Goal: Information Seeking & Learning: Learn about a topic

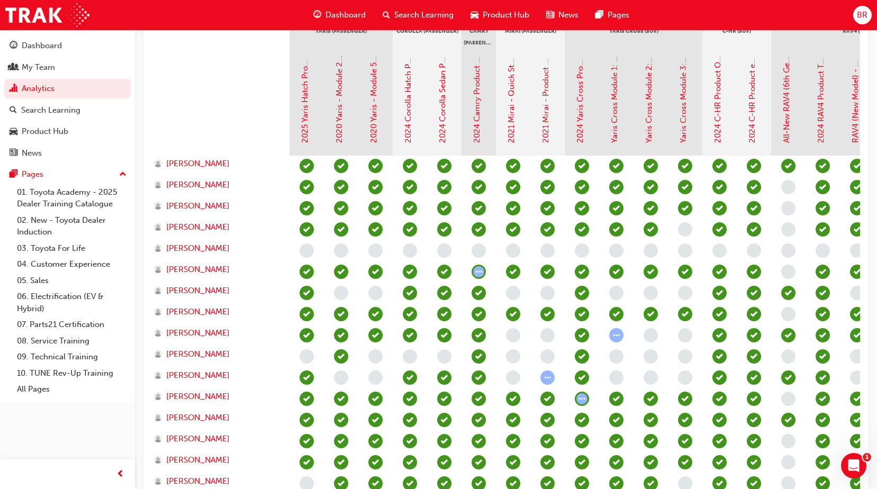
drag, startPoint x: 257, startPoint y: 50, endPoint x: 353, endPoint y: 8, distance: 104.8
click at [257, 51] on div at bounding box center [221, 103] width 138 height 106
click at [786, 188] on span "learningRecordVerb_NONE-icon" at bounding box center [788, 187] width 14 height 14
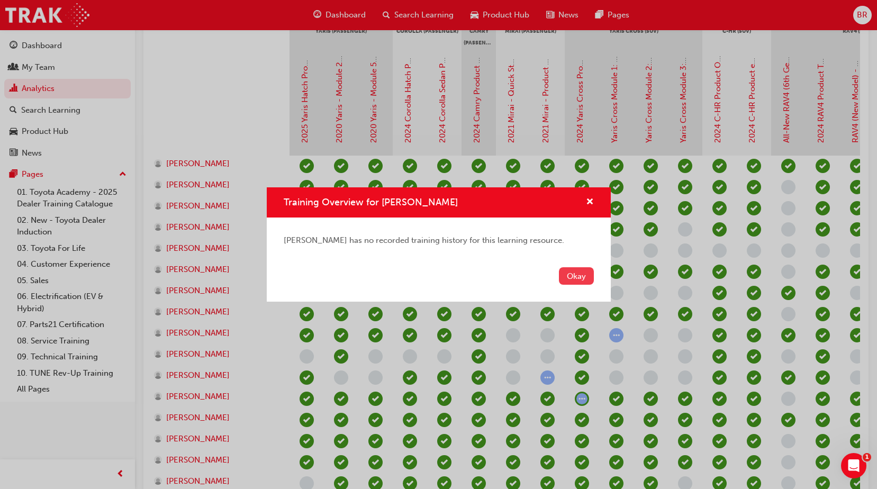
click at [579, 277] on button "Okay" at bounding box center [576, 275] width 35 height 17
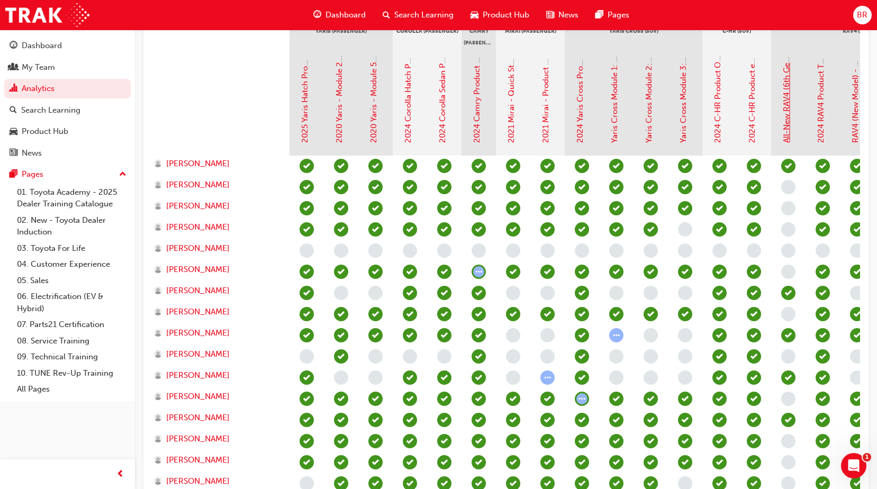
click at [790, 133] on link "All-New RAV4 (6th Gen): Product Overview eLearning" at bounding box center [787, 45] width 10 height 196
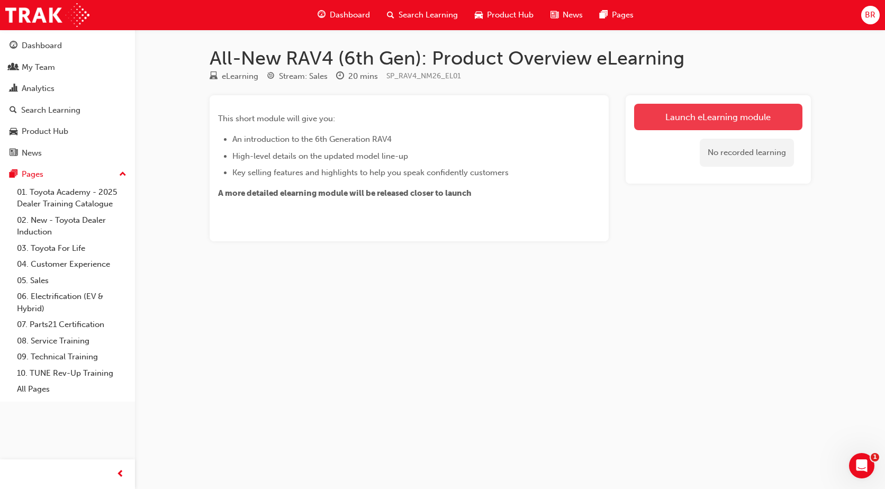
click at [674, 121] on link "Launch eLearning module" at bounding box center [718, 117] width 168 height 26
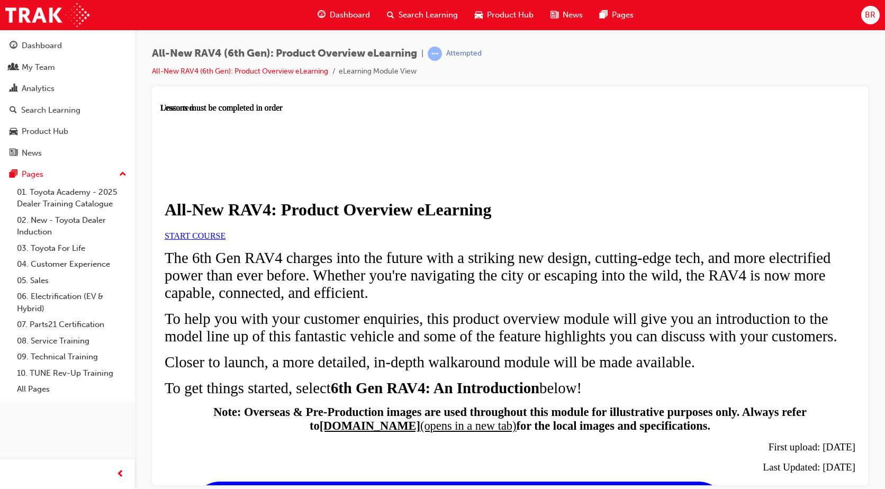
click at [226, 240] on span "START COURSE" at bounding box center [195, 235] width 61 height 9
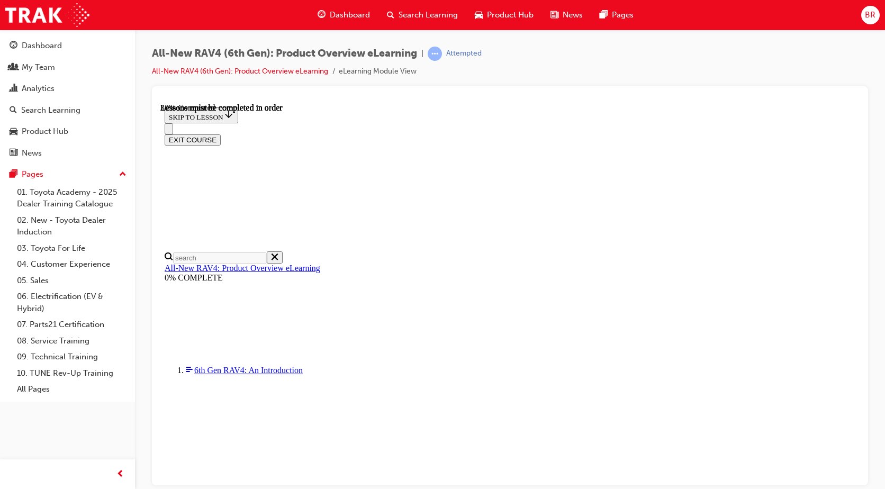
scroll to position [267, 0]
drag, startPoint x: 501, startPoint y: 254, endPoint x: 551, endPoint y: 284, distance: 57.7
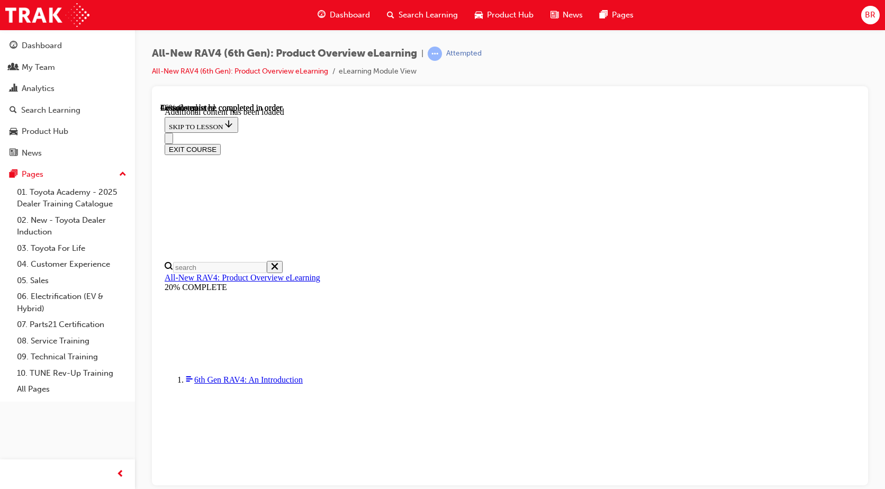
scroll to position [620, 0]
drag, startPoint x: 856, startPoint y: 209, endPoint x: 1022, endPoint y: 374, distance: 234.7
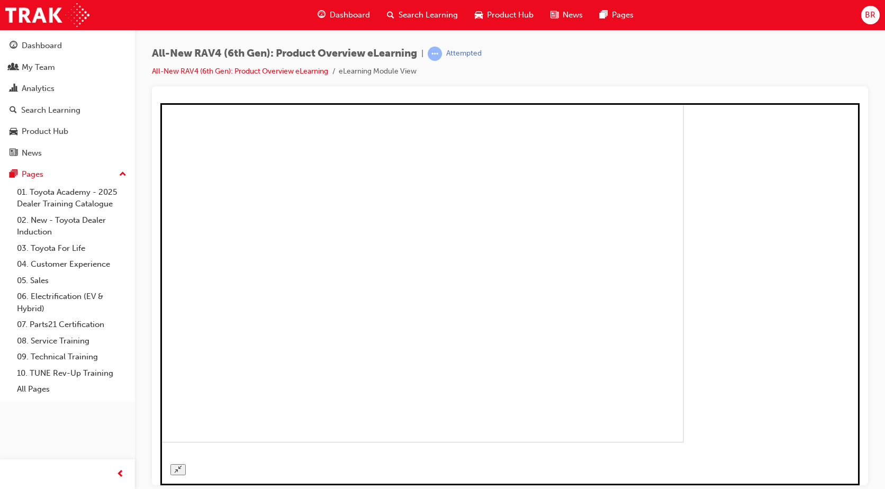
click at [182, 465] on icon "Unzoom image" at bounding box center [178, 468] width 7 height 7
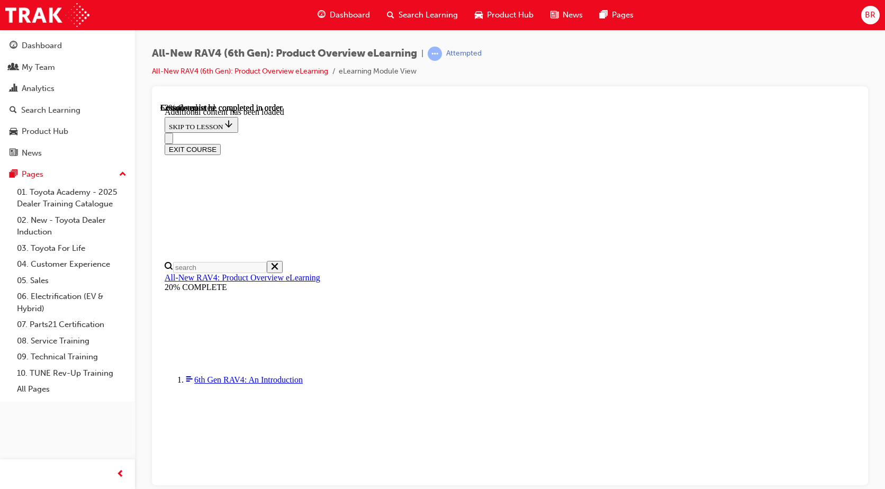
drag, startPoint x: 850, startPoint y: 280, endPoint x: 851, endPoint y: 303, distance: 23.3
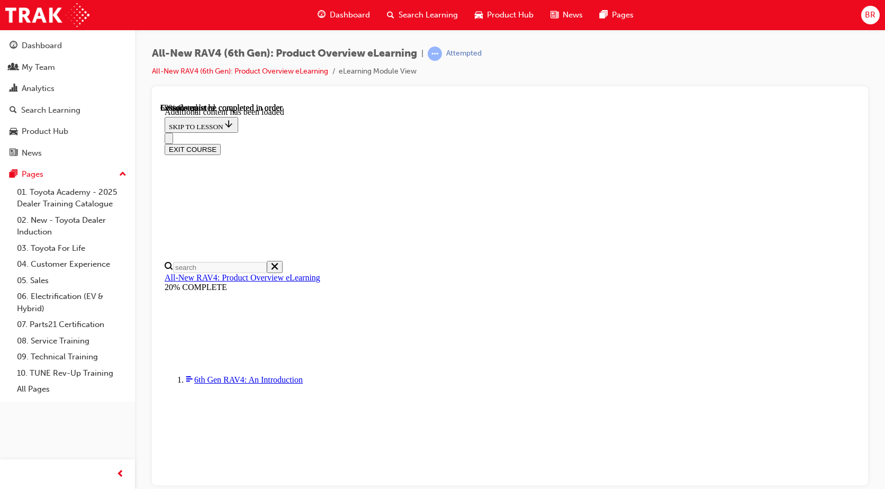
scroll to position [1429, 18]
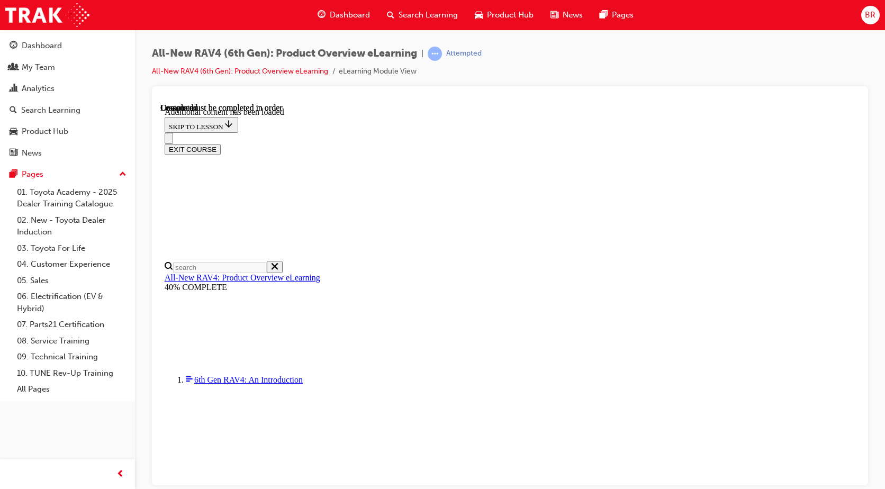
scroll to position [1879, 18]
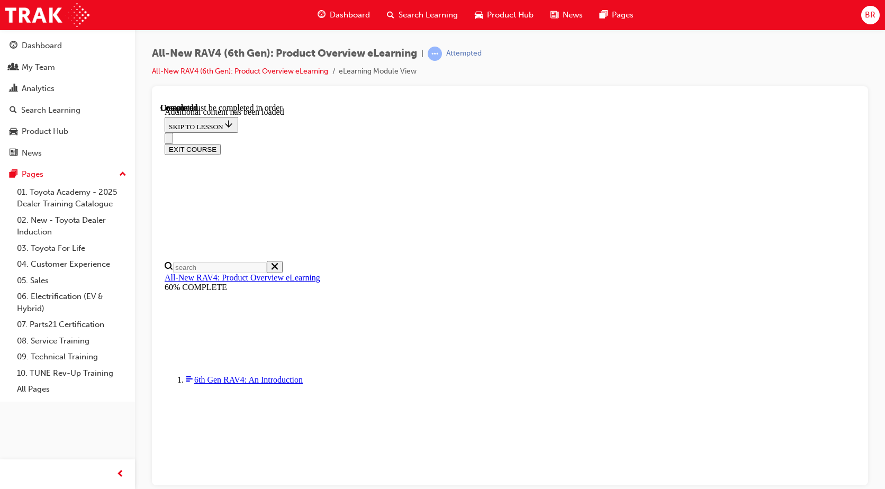
radio input "true"
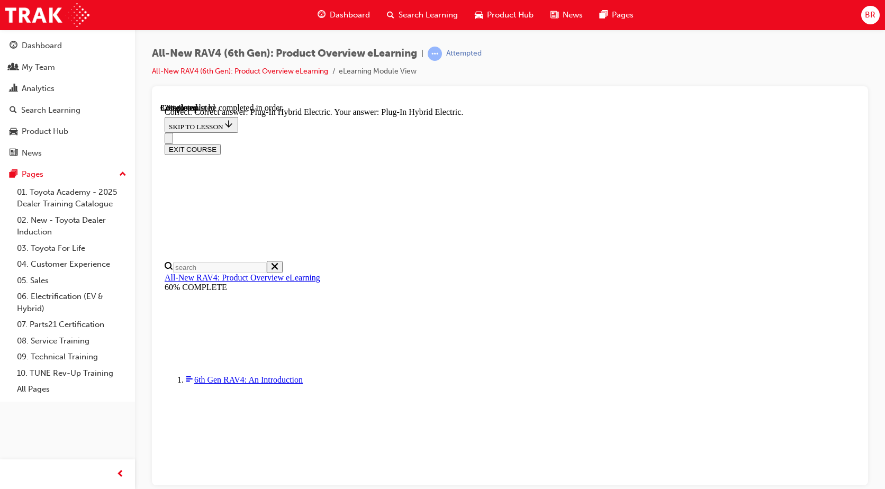
scroll to position [264, 0]
drag, startPoint x: 436, startPoint y: 409, endPoint x: 555, endPoint y: 458, distance: 128.6
radio input "true"
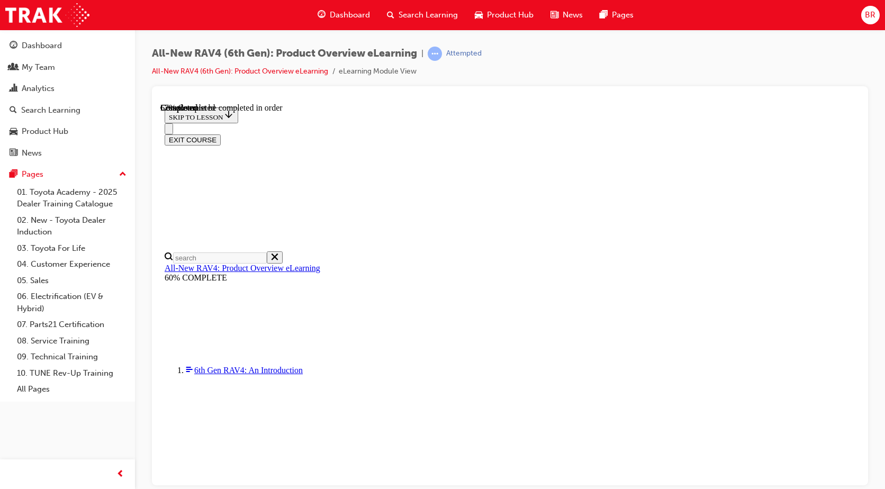
scroll to position [285, 0]
checkbox input "true"
drag, startPoint x: 576, startPoint y: 446, endPoint x: 734, endPoint y: 385, distance: 169.4
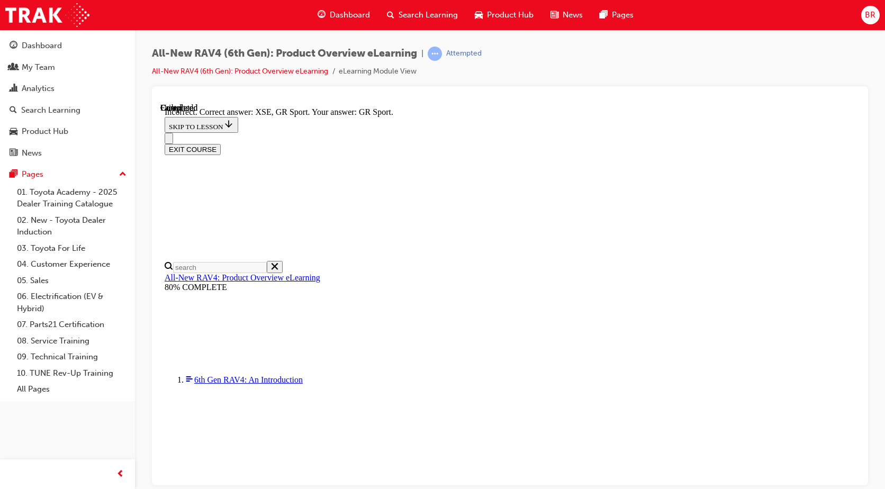
scroll to position [388, 0]
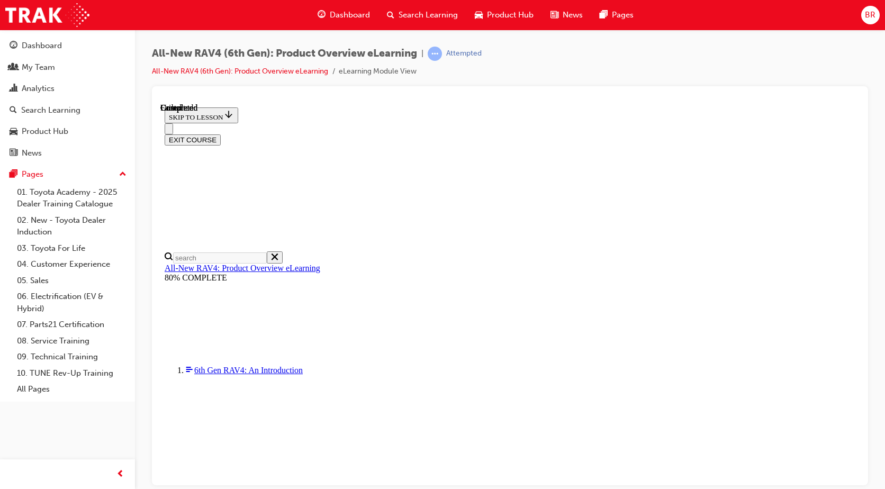
scroll to position [200, 0]
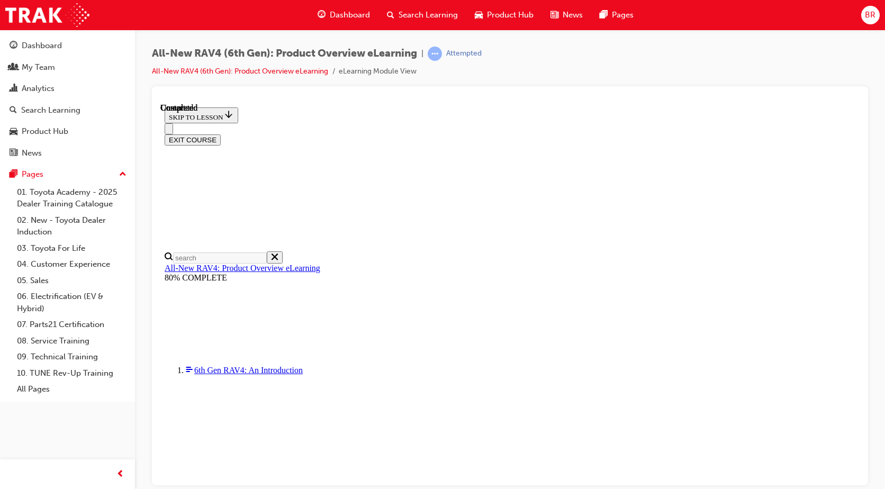
drag, startPoint x: 437, startPoint y: 317, endPoint x: 570, endPoint y: 408, distance: 160.7
radio input "true"
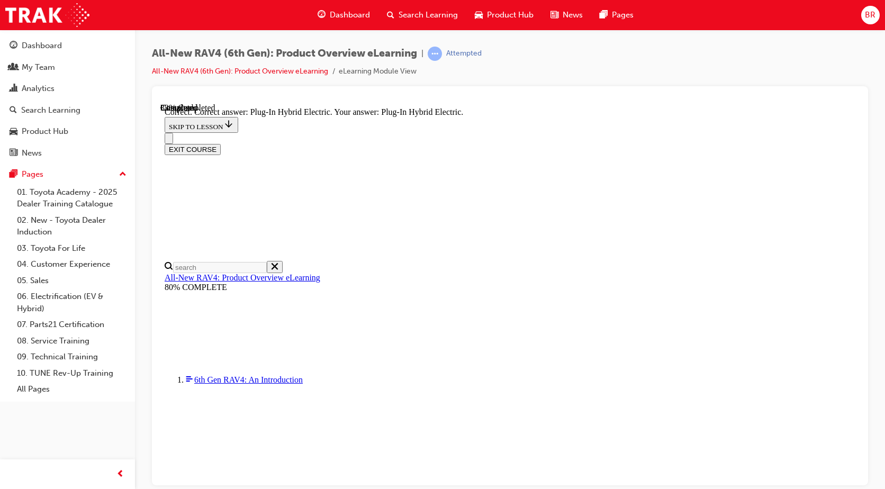
scroll to position [329, 0]
drag, startPoint x: 438, startPoint y: 384, endPoint x: 479, endPoint y: 401, distance: 44.6
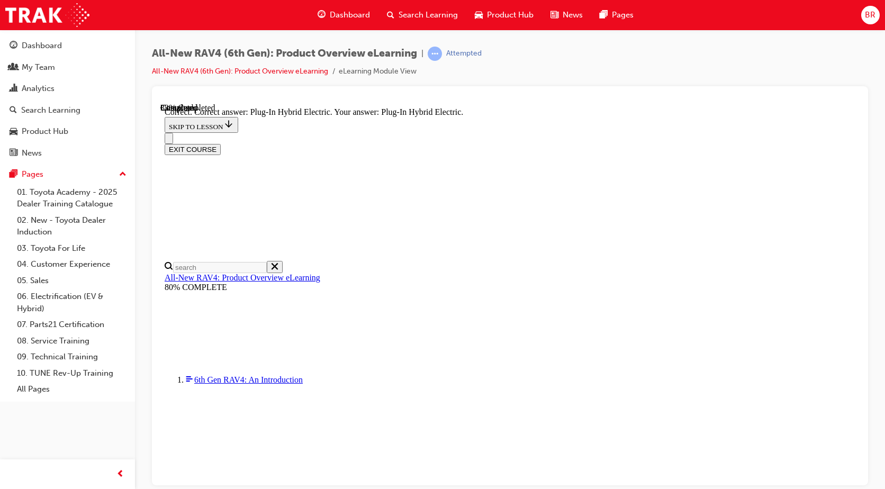
radio input "true"
drag, startPoint x: 581, startPoint y: 440, endPoint x: 636, endPoint y: 430, distance: 55.5
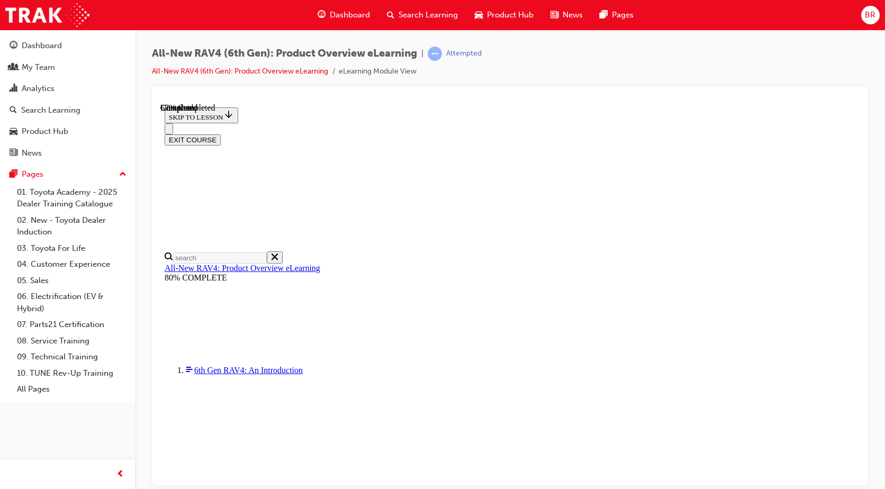
scroll to position [256, 0]
drag, startPoint x: 437, startPoint y: 385, endPoint x: 444, endPoint y: 402, distance: 18.3
checkbox input "true"
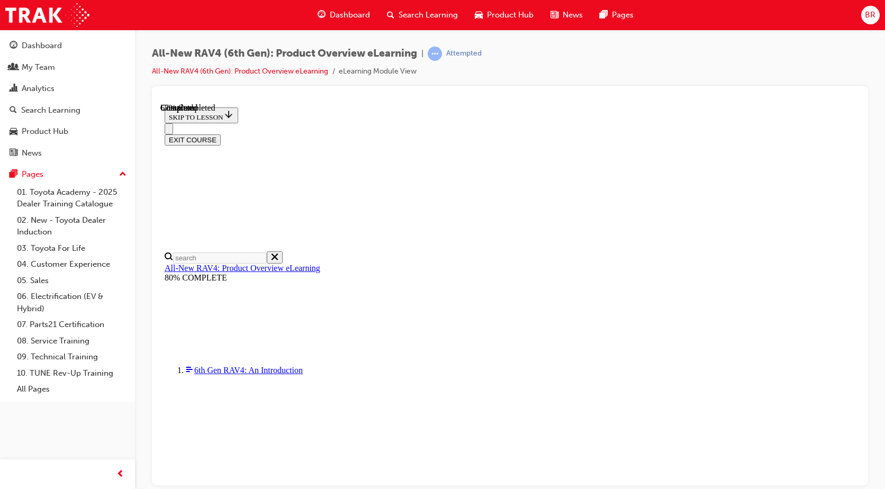
checkbox input "true"
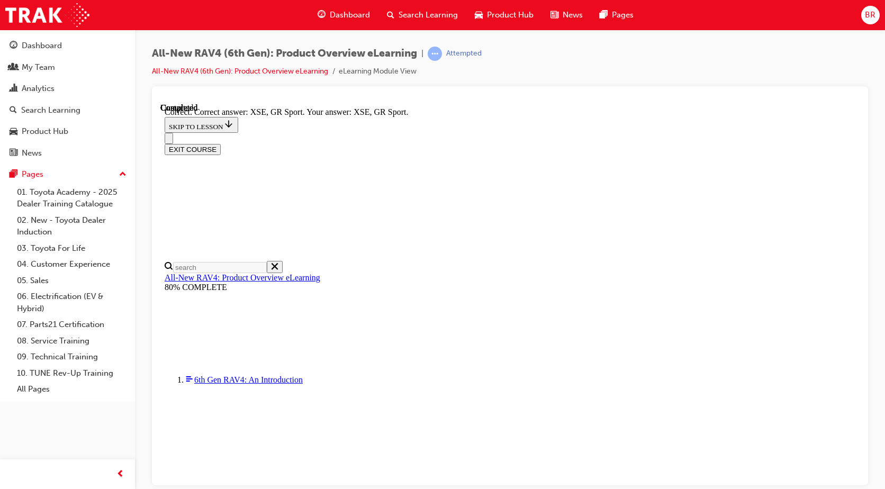
scroll to position [388, 0]
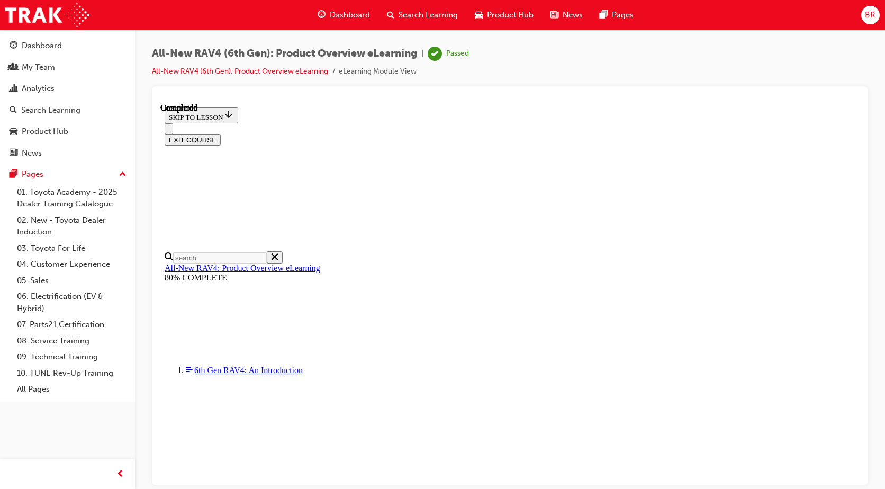
scroll to position [200, 0]
drag, startPoint x: 731, startPoint y: 388, endPoint x: 195, endPoint y: 468, distance: 541.7
drag, startPoint x: 352, startPoint y: 16, endPoint x: 592, endPoint y: 98, distance: 254.0
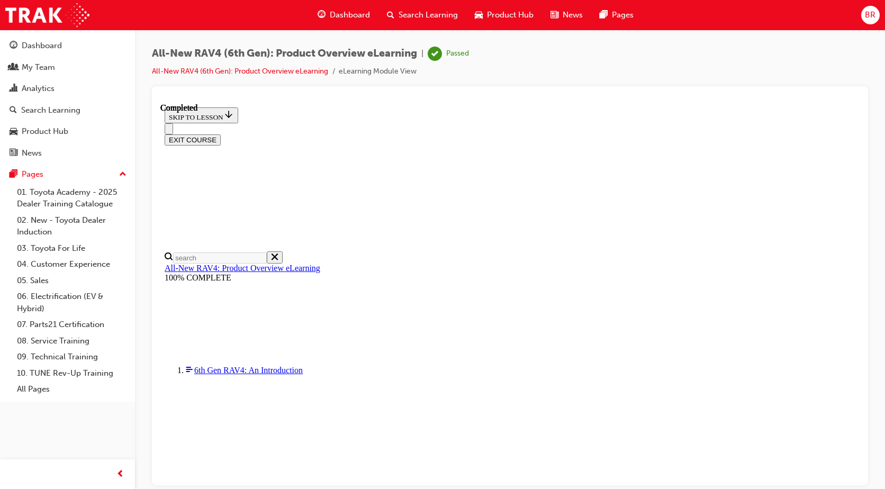
click at [592, 98] on div at bounding box center [509, 99] width 699 height 8
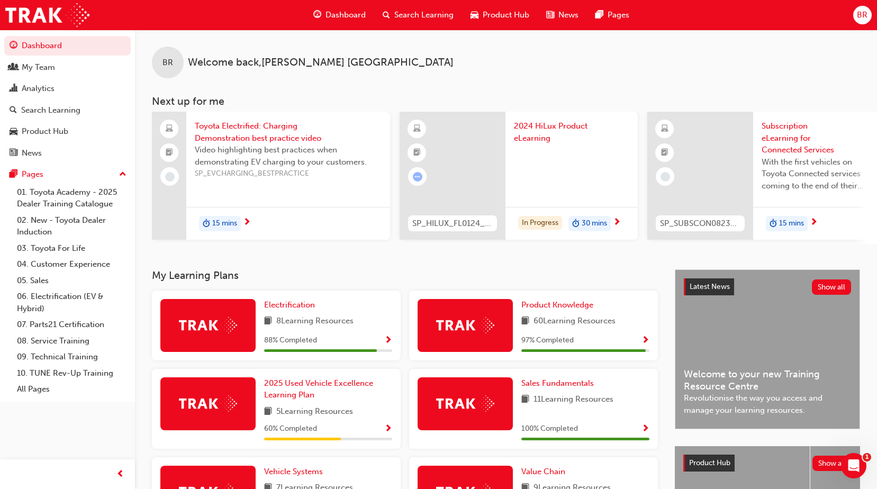
click at [338, 17] on span "Dashboard" at bounding box center [346, 15] width 40 height 12
click at [355, 13] on span "Dashboard" at bounding box center [346, 15] width 40 height 12
click at [411, 12] on span "Search Learning" at bounding box center [423, 15] width 59 height 12
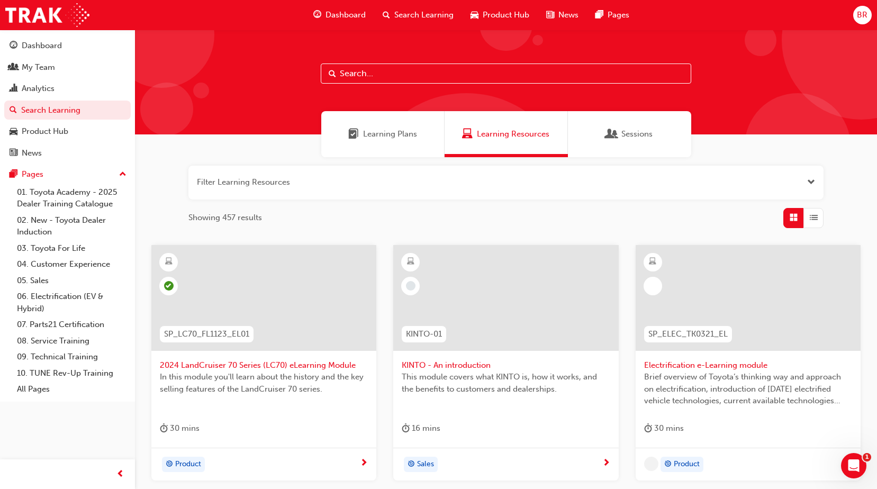
click at [493, 13] on span "Product Hub" at bounding box center [506, 15] width 47 height 12
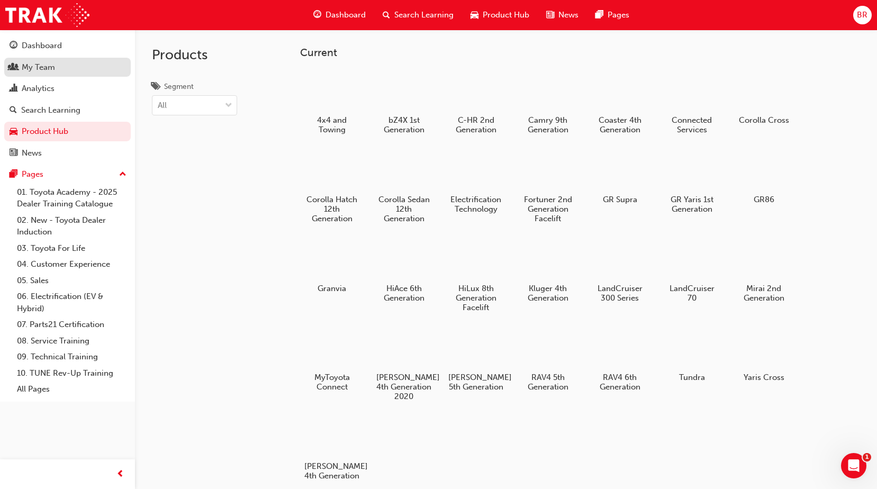
click at [42, 69] on div "My Team" at bounding box center [38, 67] width 33 height 12
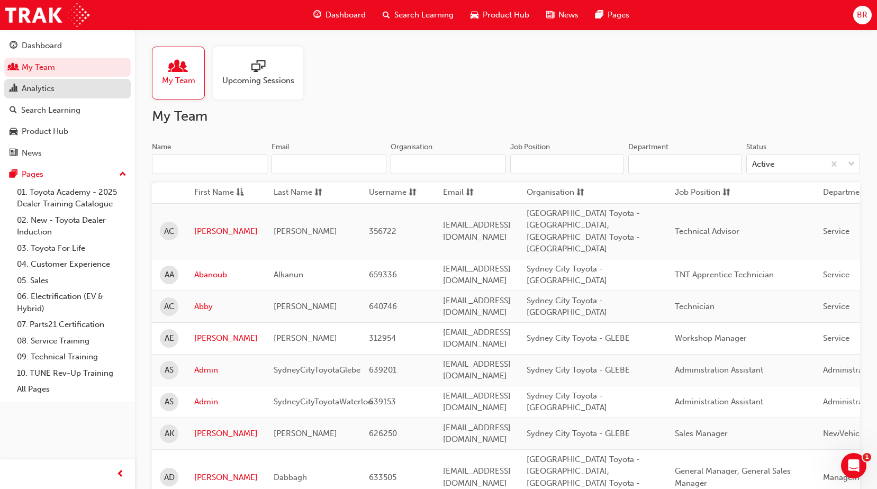
click at [40, 92] on div "Analytics" at bounding box center [38, 89] width 33 height 12
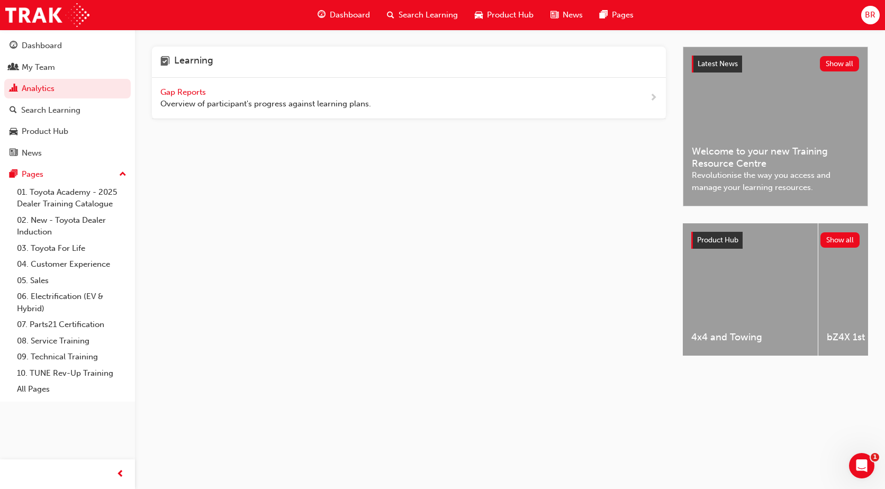
drag, startPoint x: 194, startPoint y: 93, endPoint x: 200, endPoint y: 92, distance: 5.9
click at [194, 92] on span "Gap Reports" at bounding box center [184, 92] width 48 height 10
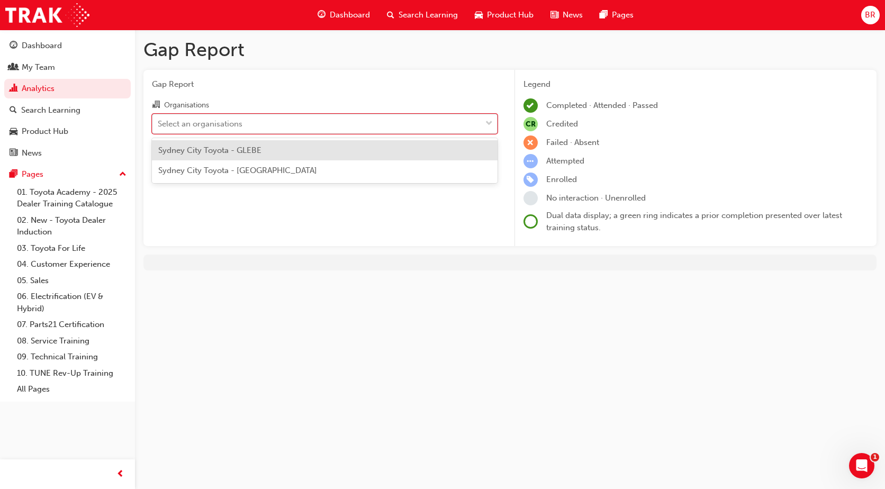
click at [442, 128] on div "Select an organisations" at bounding box center [316, 123] width 329 height 19
click at [159, 128] on input "Organisations option Sydney City Toyota - GLEBE focused, 1 of 2. 2 results avai…" at bounding box center [158, 123] width 1 height 9
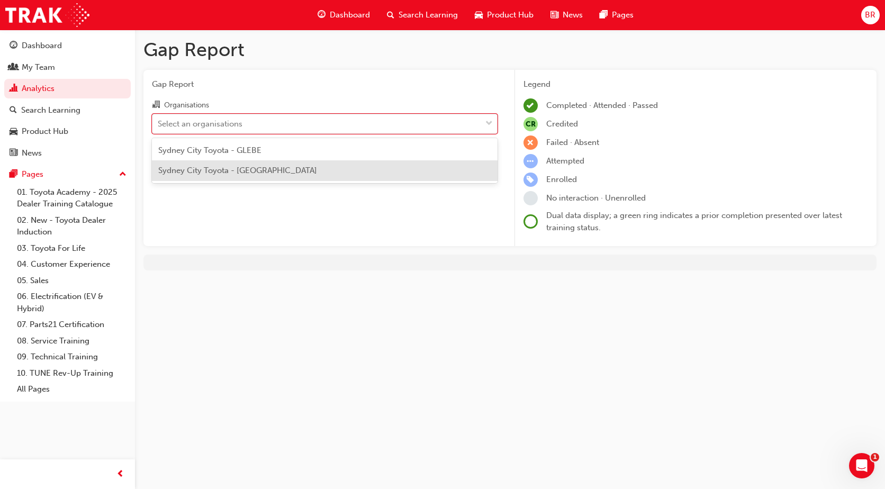
drag, startPoint x: 257, startPoint y: 172, endPoint x: 317, endPoint y: 169, distance: 59.9
click at [258, 173] on span "Sydney City Toyota - [GEOGRAPHIC_DATA]" at bounding box center [237, 171] width 159 height 10
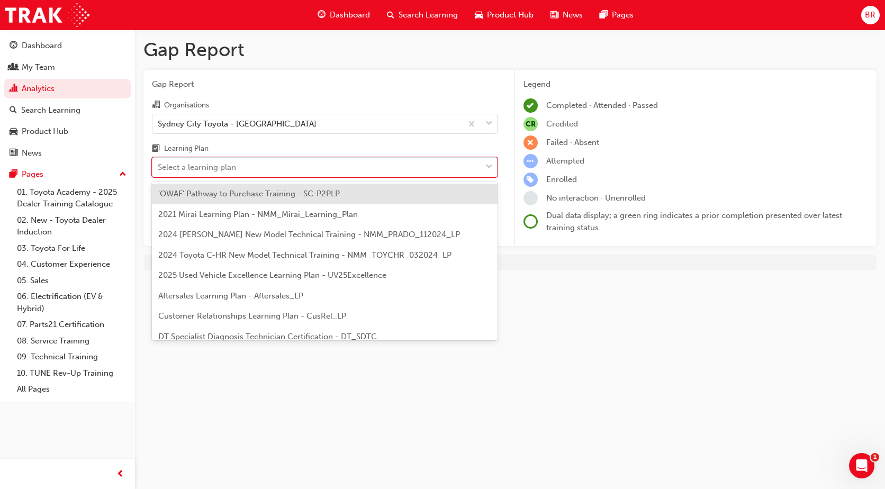
click at [475, 174] on div "Select a learning plan" at bounding box center [316, 167] width 329 height 19
click at [159, 172] on input "Learning Plan option 'OWAF' Pathway to Purchase Training - SC-P2PLP focused, 1 …" at bounding box center [158, 167] width 1 height 9
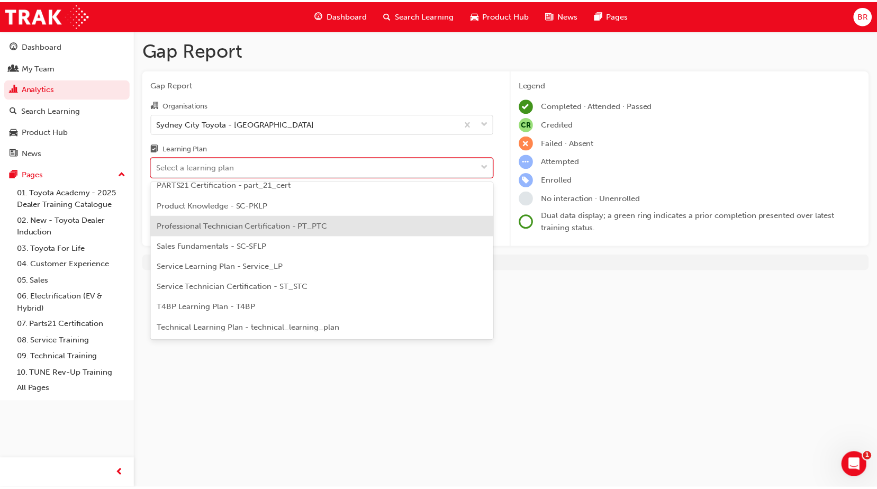
scroll to position [318, 0]
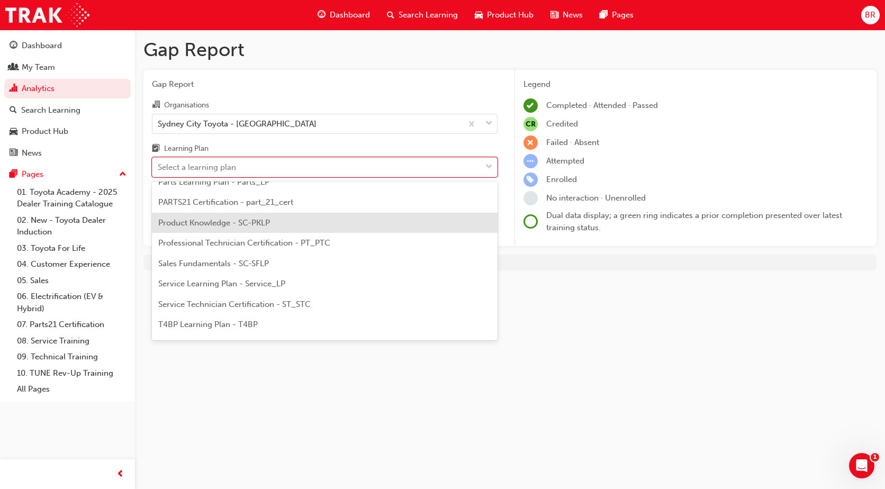
click at [217, 225] on span "Product Knowledge - SC-PKLP" at bounding box center [214, 223] width 112 height 10
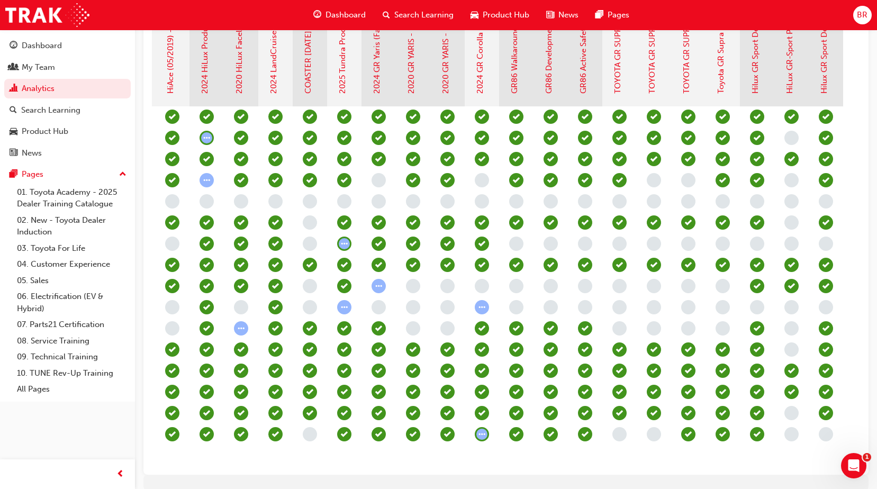
scroll to position [0, 1528]
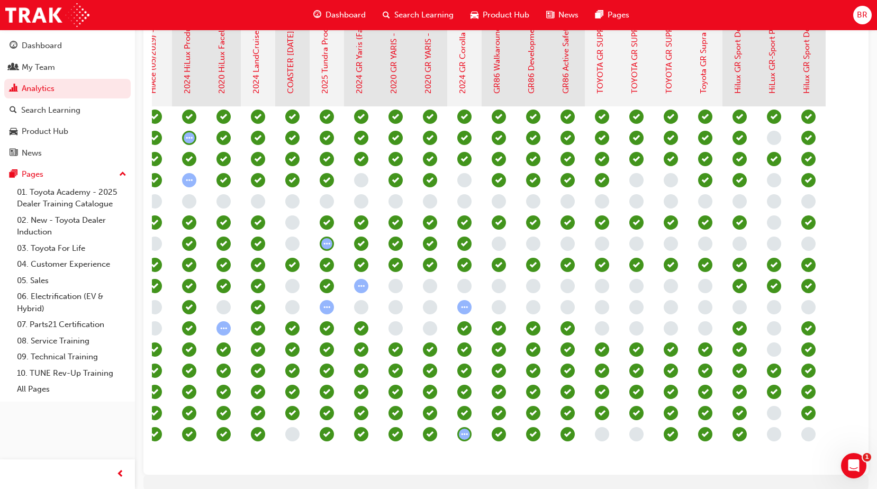
click at [776, 137] on span "learningRecordVerb_NONE-icon" at bounding box center [774, 138] width 14 height 14
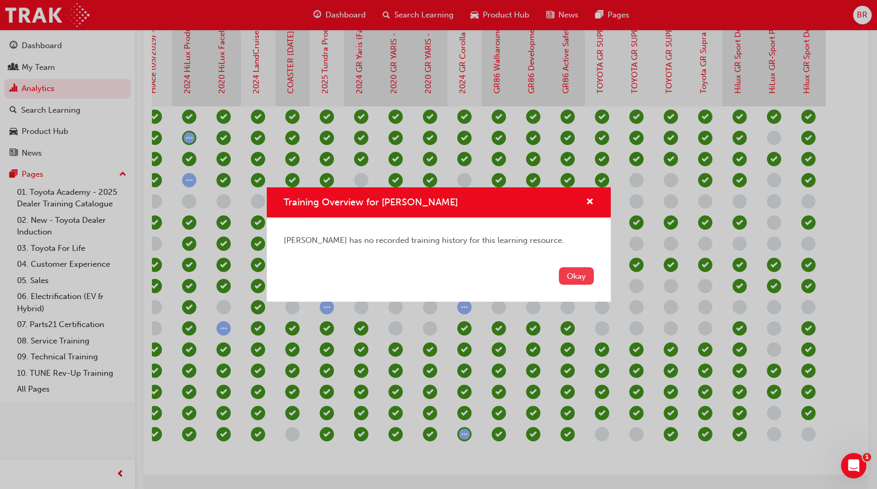
click at [574, 274] on button "Okay" at bounding box center [576, 275] width 35 height 17
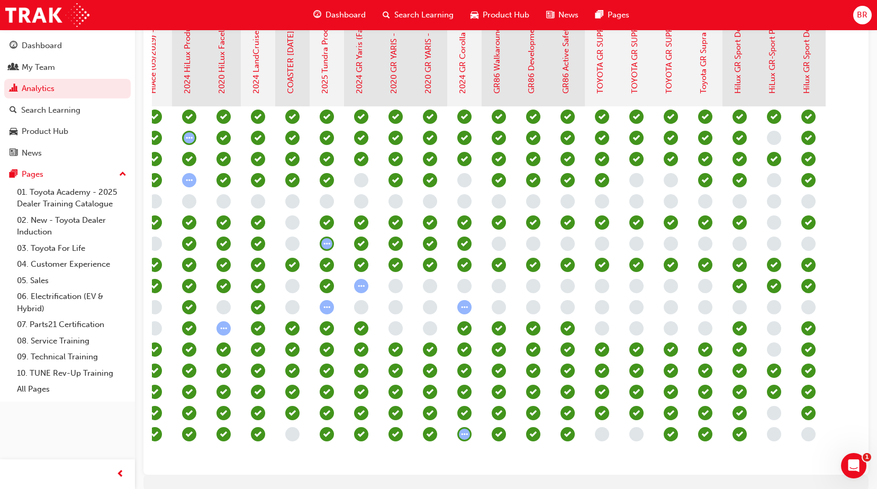
click at [775, 137] on span "learningRecordVerb_NONE-icon" at bounding box center [774, 138] width 14 height 14
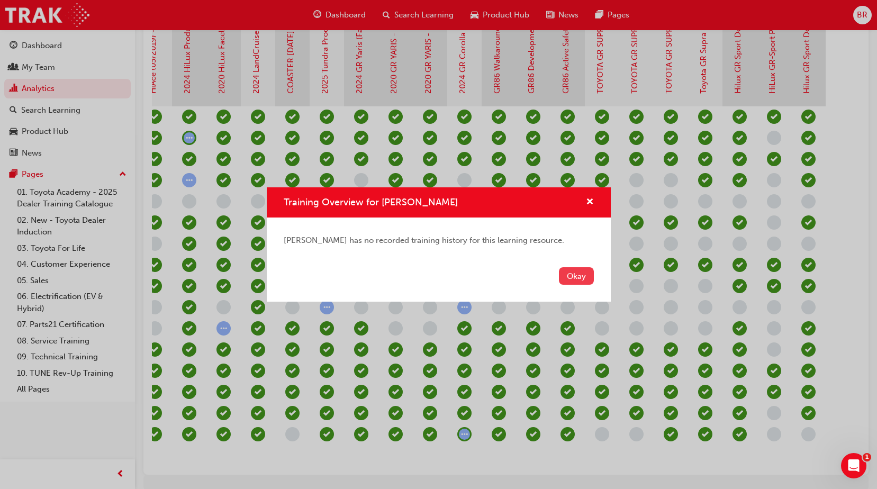
click at [573, 275] on button "Okay" at bounding box center [576, 275] width 35 height 17
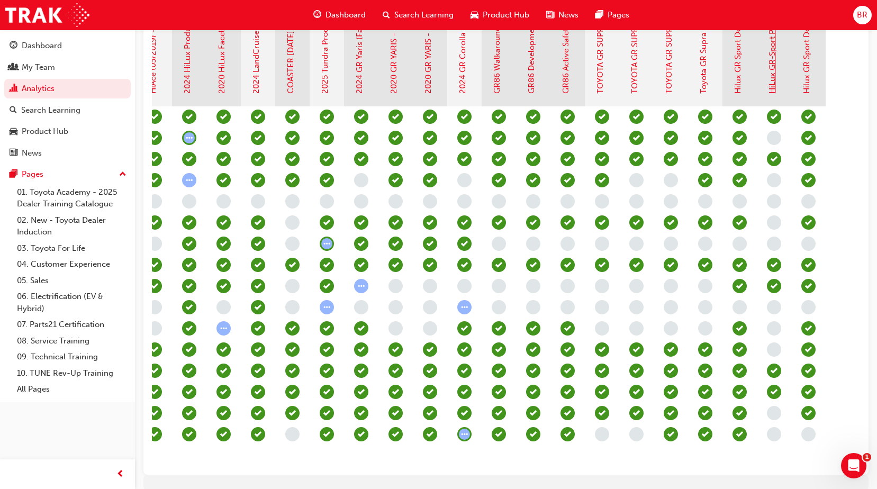
click at [769, 79] on link "HiLux GR-Sport Product eLearning" at bounding box center [773, 30] width 10 height 127
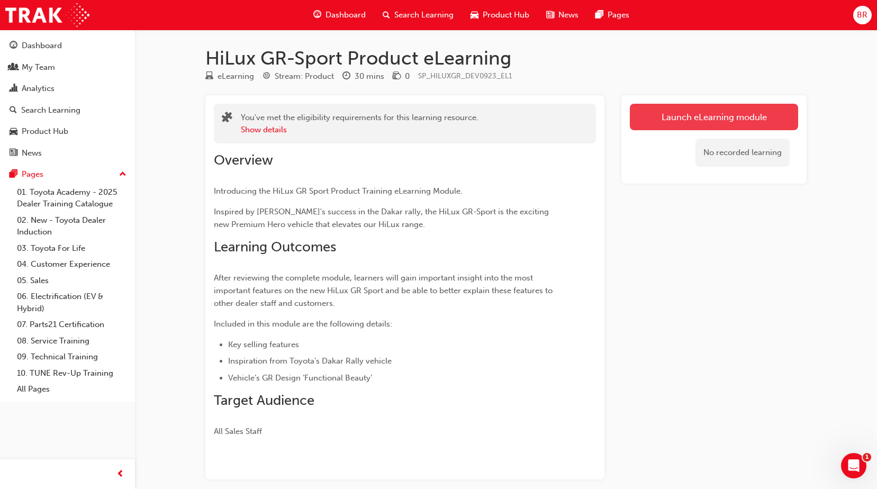
click at [753, 120] on link "Launch eLearning module" at bounding box center [714, 117] width 168 height 26
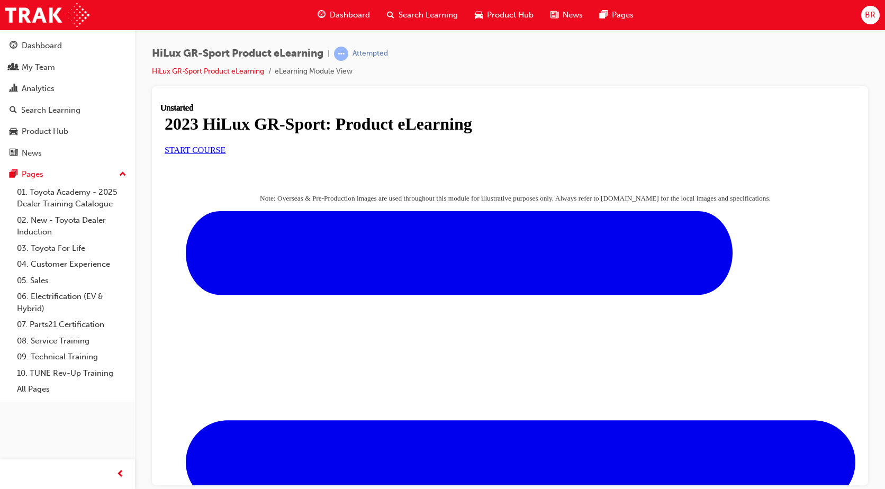
click at [226, 154] on link "START COURSE" at bounding box center [195, 149] width 61 height 9
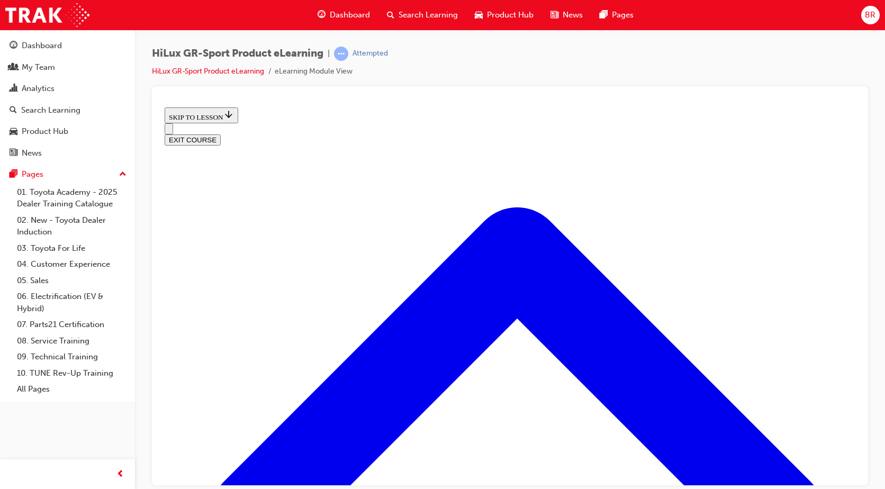
scroll to position [722, 0]
drag, startPoint x: 587, startPoint y: 208, endPoint x: 753, endPoint y: 308, distance: 193.6
drag, startPoint x: 552, startPoint y: 412, endPoint x: 560, endPoint y: 410, distance: 8.1
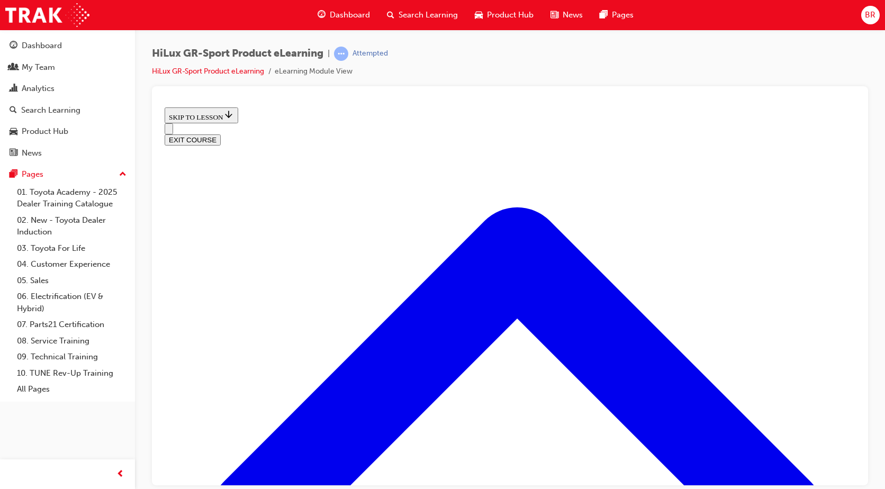
drag, startPoint x: 524, startPoint y: 382, endPoint x: 681, endPoint y: 357, distance: 159.2
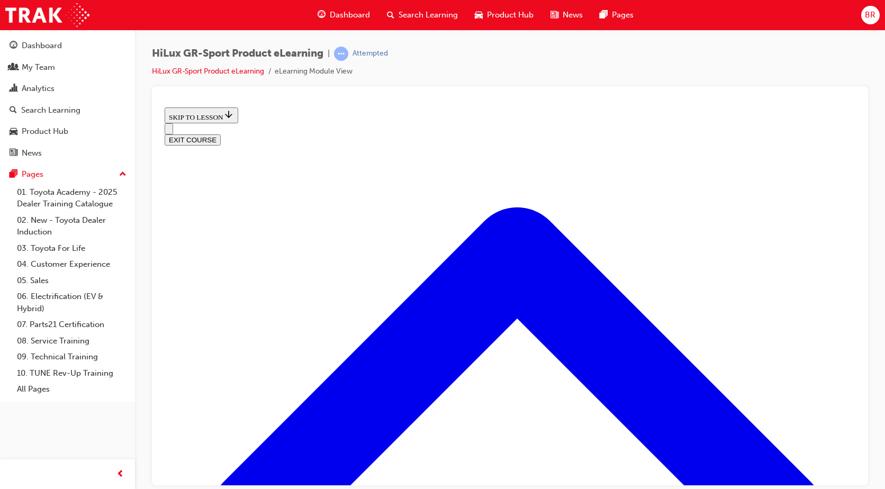
drag, startPoint x: 710, startPoint y: 404, endPoint x: 805, endPoint y: 376, distance: 98.3
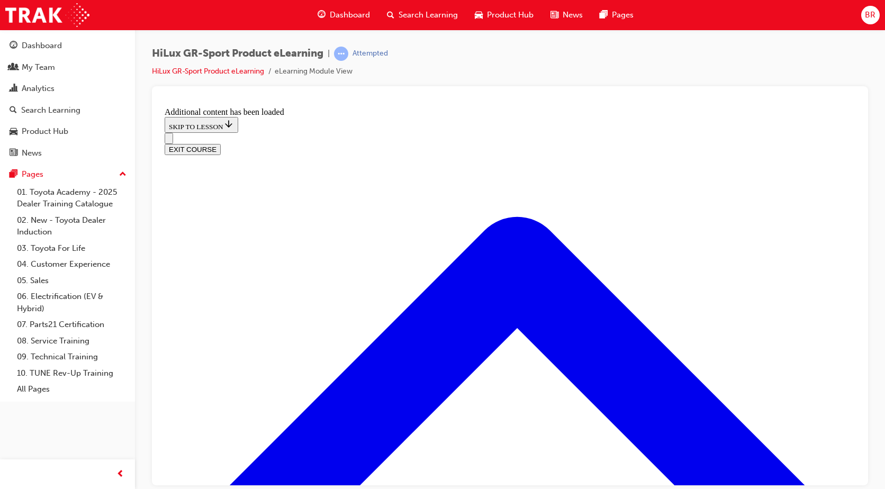
scroll to position [1001, 0]
drag, startPoint x: 350, startPoint y: 273, endPoint x: 367, endPoint y: 280, distance: 18.5
